Goal: Information Seeking & Learning: Learn about a topic

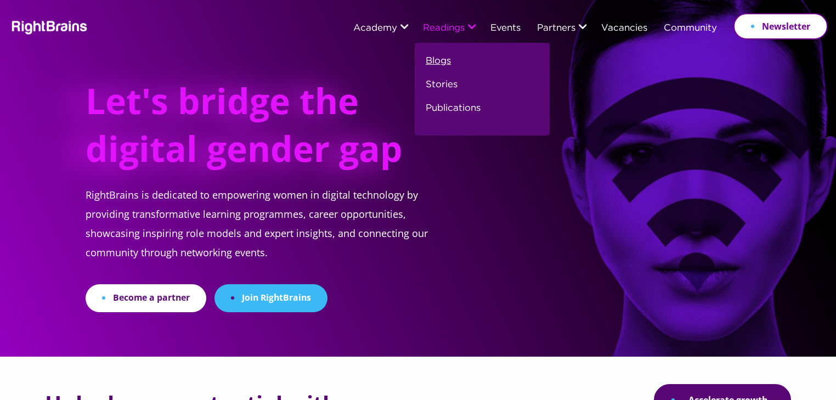
click at [437, 62] on link "Blogs" at bounding box center [438, 66] width 25 height 24
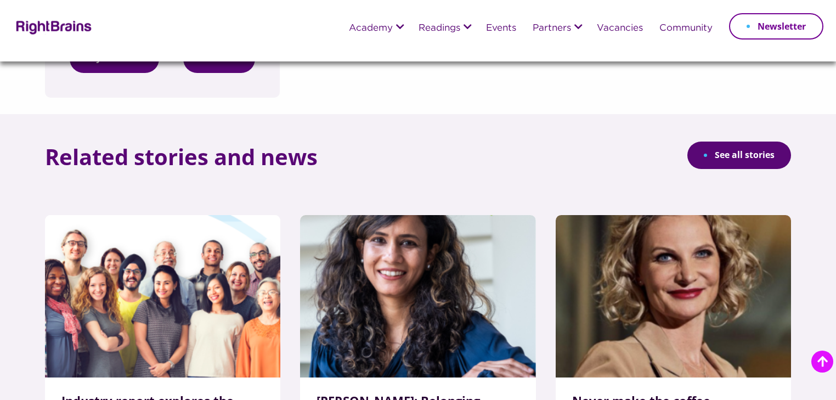
scroll to position [1580, 0]
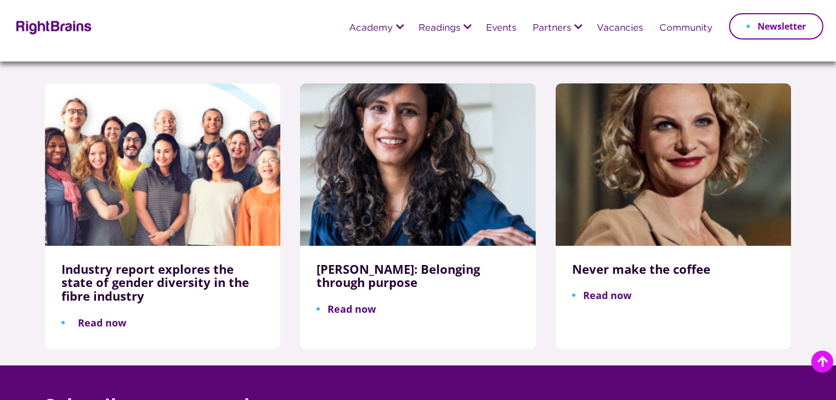
click at [97, 316] on link "Read now" at bounding box center [93, 322] width 65 height 13
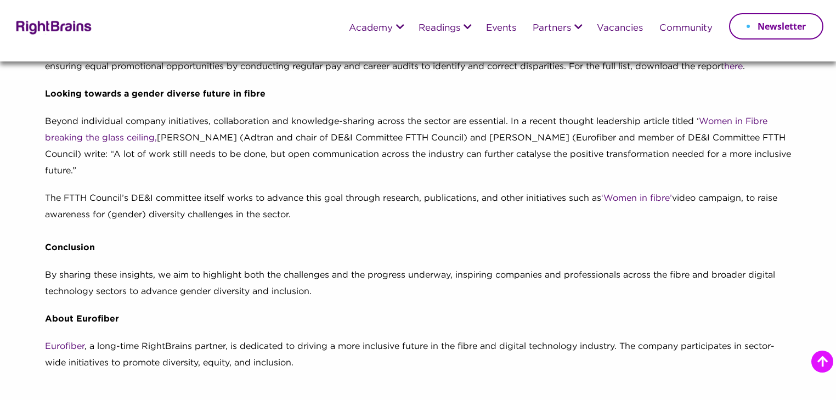
scroll to position [658, 0]
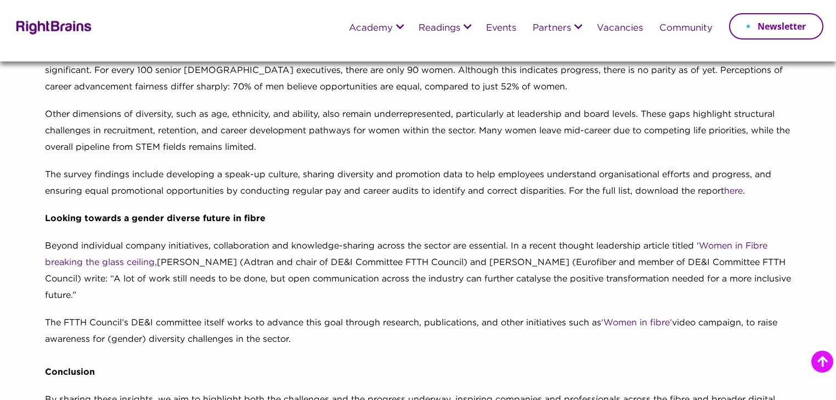
click at [394, 339] on p "The FTTH Council’s DE&I committee itself works to advance this goal through res…" at bounding box center [418, 353] width 746 height 77
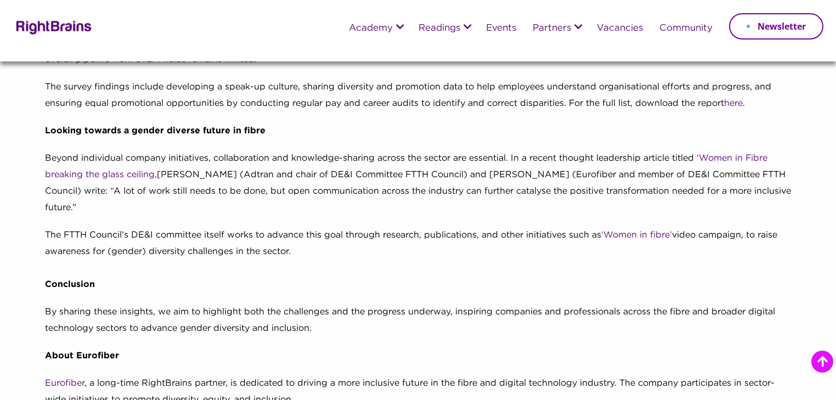
click at [316, 329] on p "By sharing these insights, we aim to highlight both the challenges and the prog…" at bounding box center [418, 326] width 746 height 44
click at [362, 327] on p "By sharing these insights, we aim to highlight both the challenges and the prog…" at bounding box center [418, 326] width 746 height 44
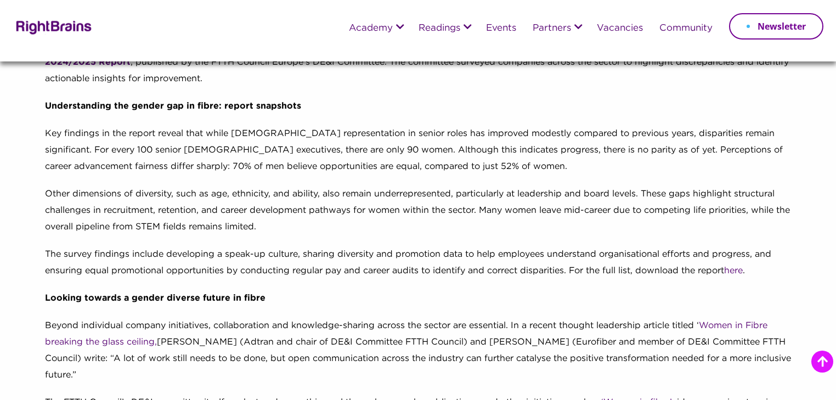
scroll to position [658, 0]
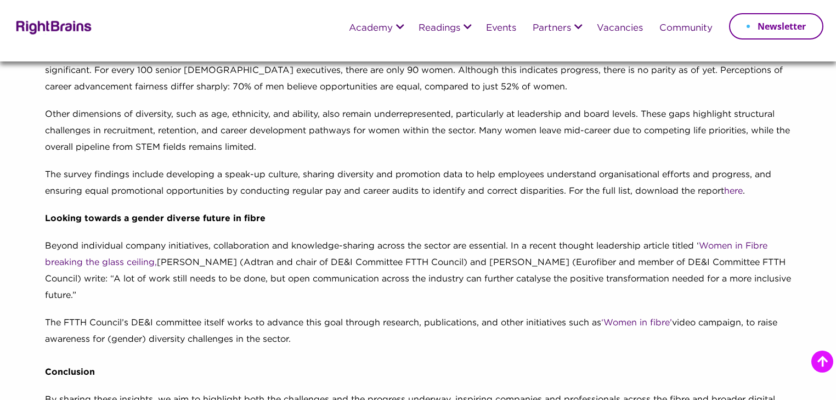
click at [223, 223] on strong "Looking towards a gender diverse future in fibre" at bounding box center [155, 218] width 221 height 8
